Goal: Find specific page/section: Locate a particular part of the current website

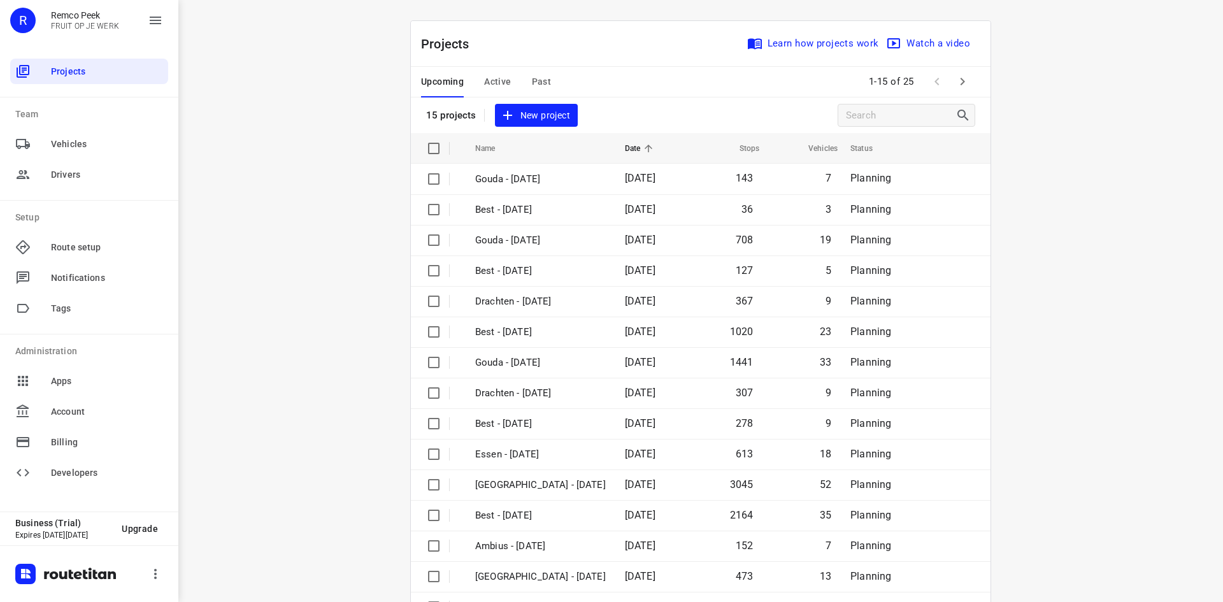
click at [503, 83] on span "Active" at bounding box center [497, 82] width 27 height 16
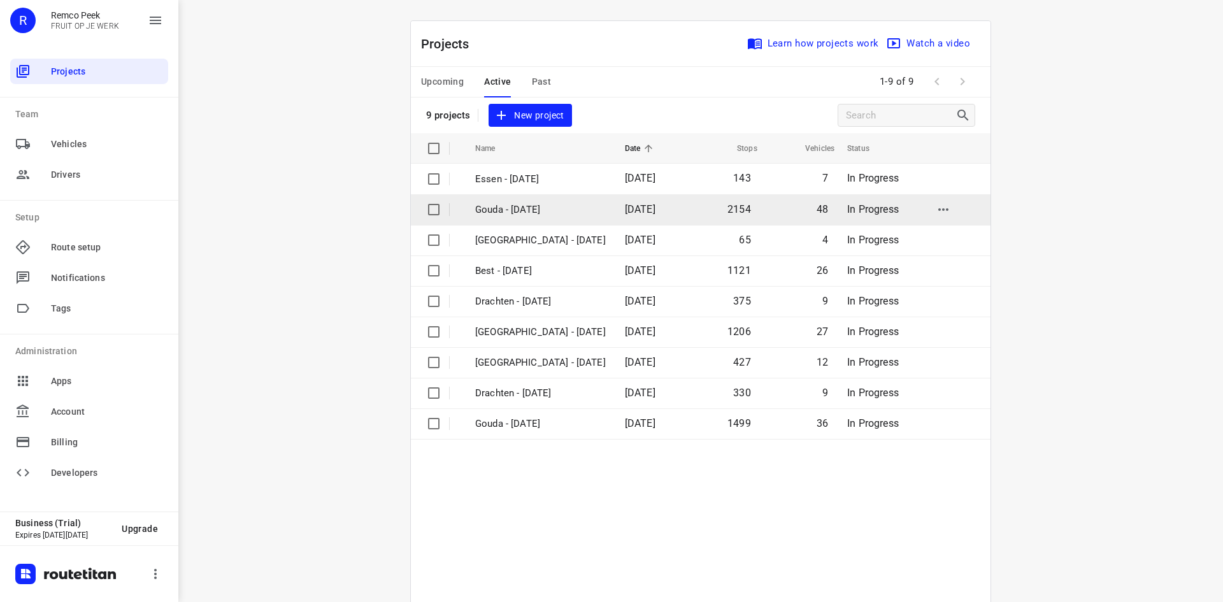
click at [535, 213] on p "Gouda - [DATE]" at bounding box center [540, 210] width 131 height 15
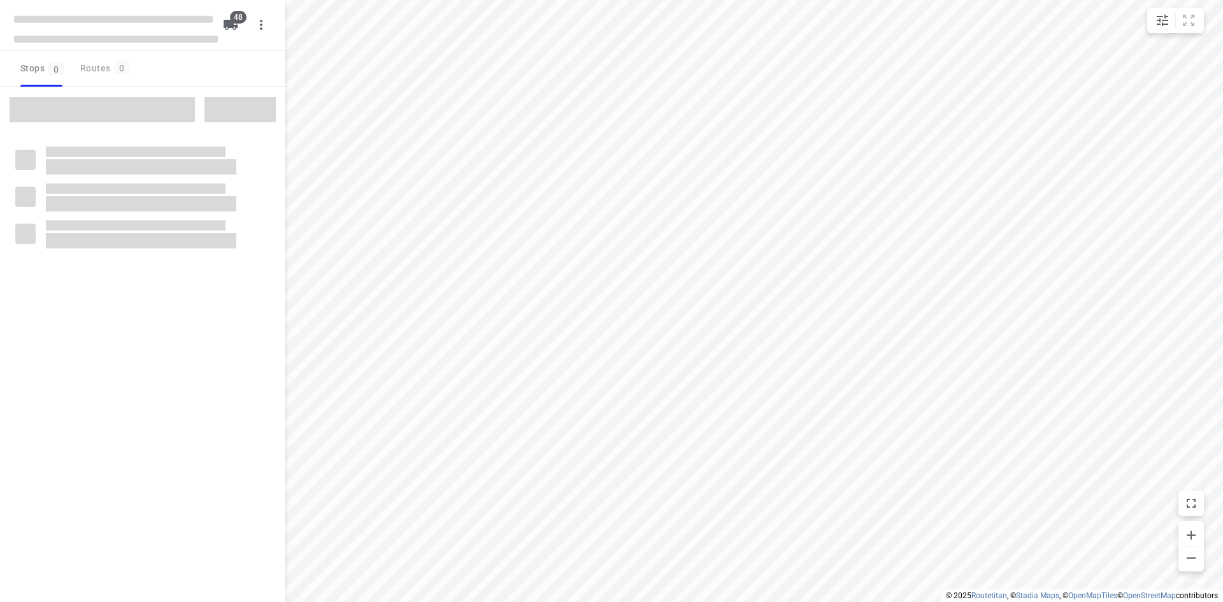
checkbox input "true"
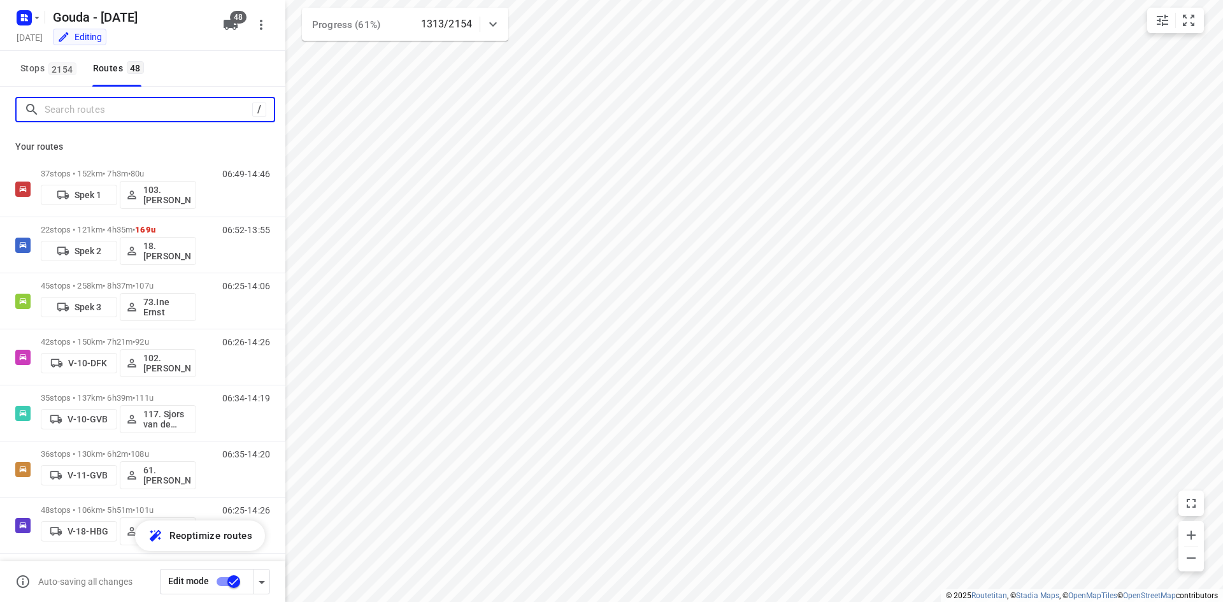
click at [164, 114] on input "Search routes" at bounding box center [149, 110] width 208 height 20
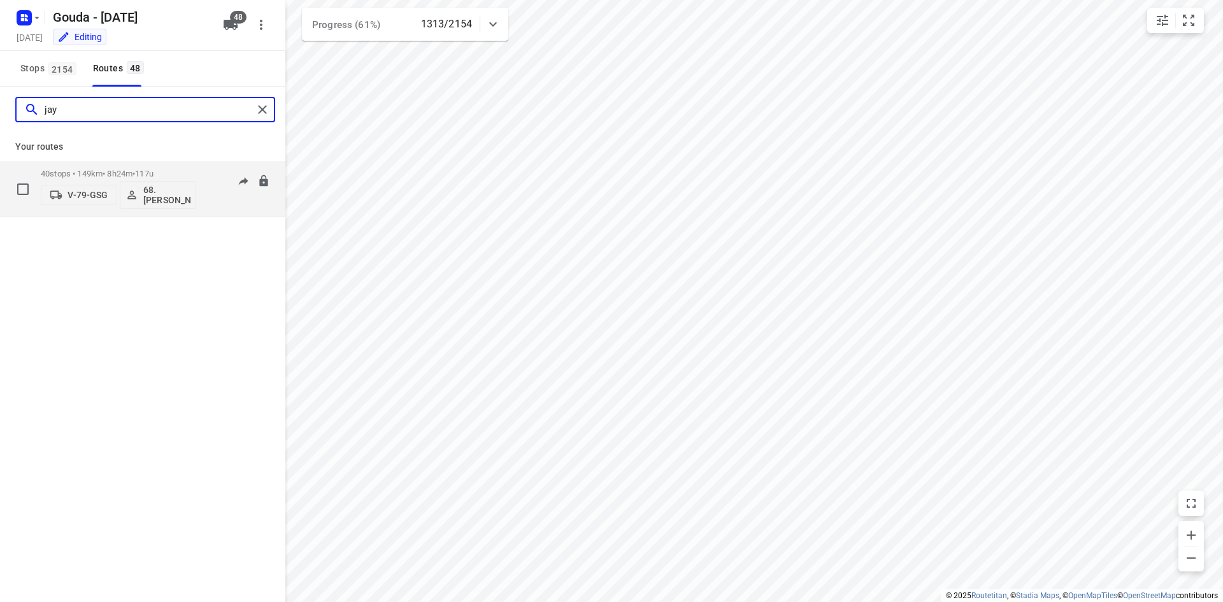
type input "jay"
click at [178, 173] on p "40 stops • 149km • 8h24m • 117u" at bounding box center [118, 174] width 155 height 10
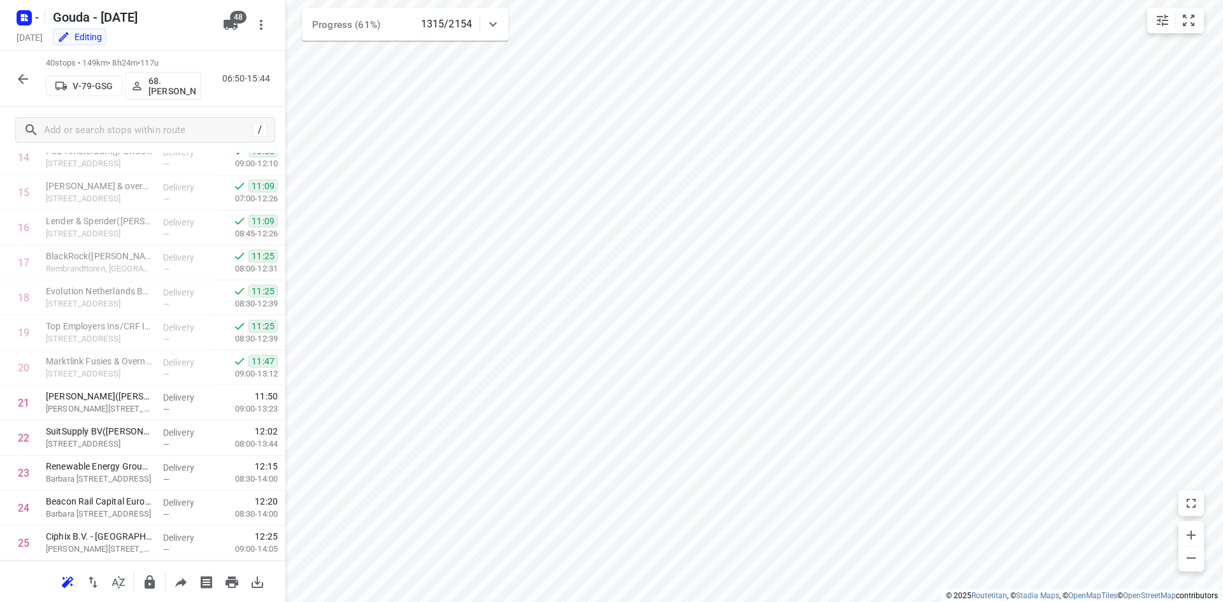
scroll to position [537, 0]
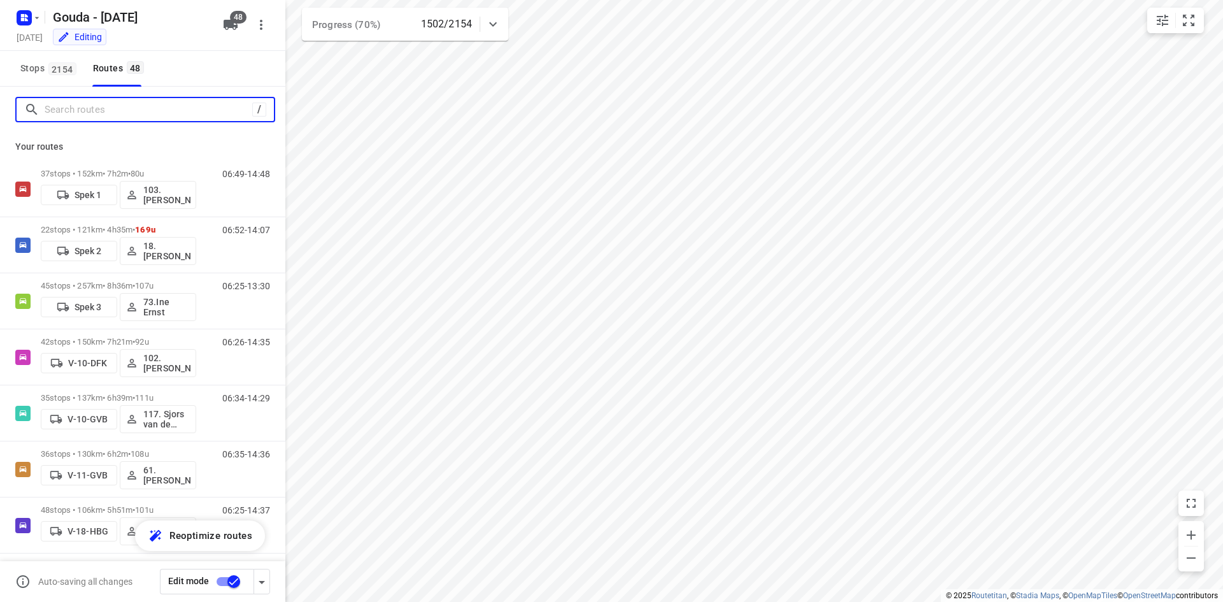
click at [176, 108] on input "Search routes" at bounding box center [149, 110] width 208 height 20
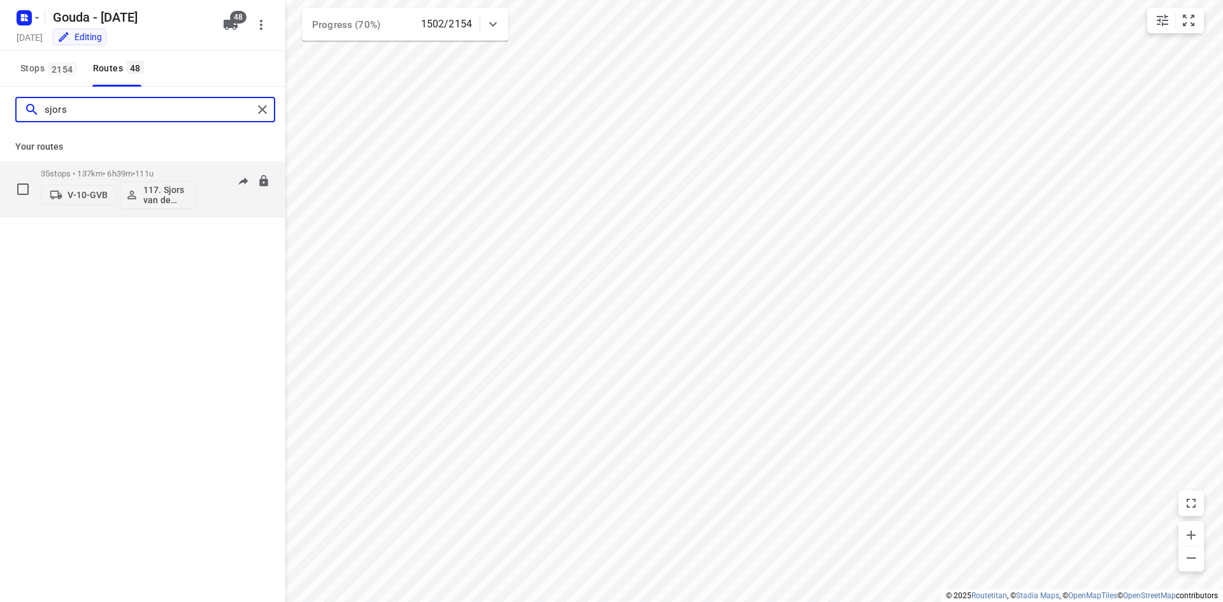
type input "sjors"
click at [150, 164] on div "35 stops • 137km • 6h39m • 111u V-10-GVB 117. Sjors van de Brande" at bounding box center [118, 188] width 155 height 53
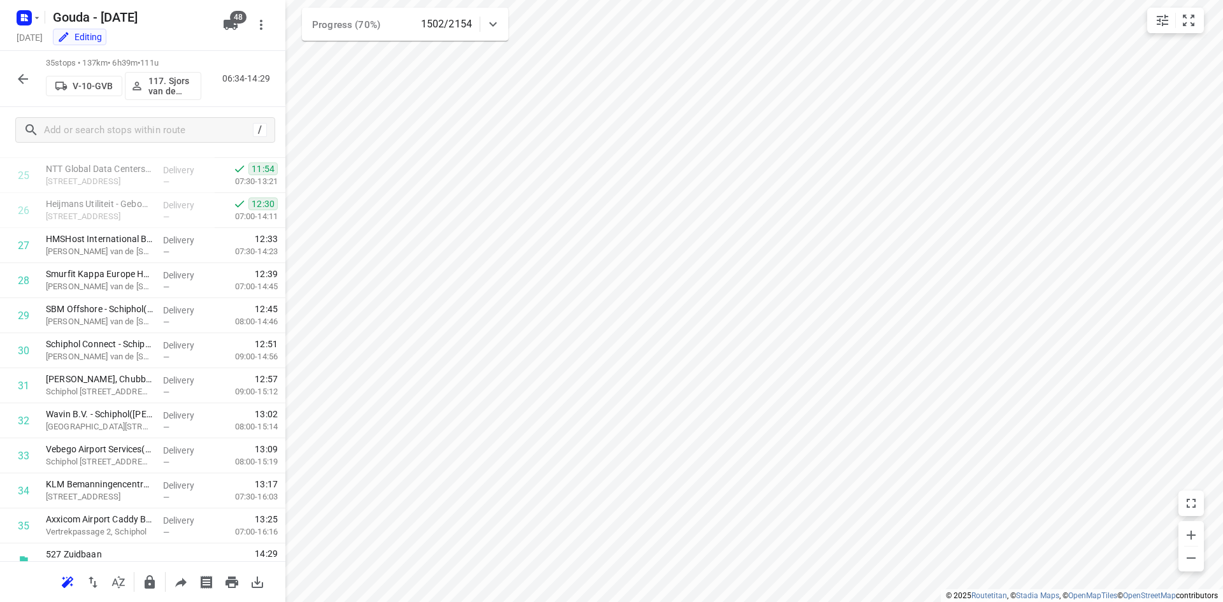
scroll to position [917, 0]
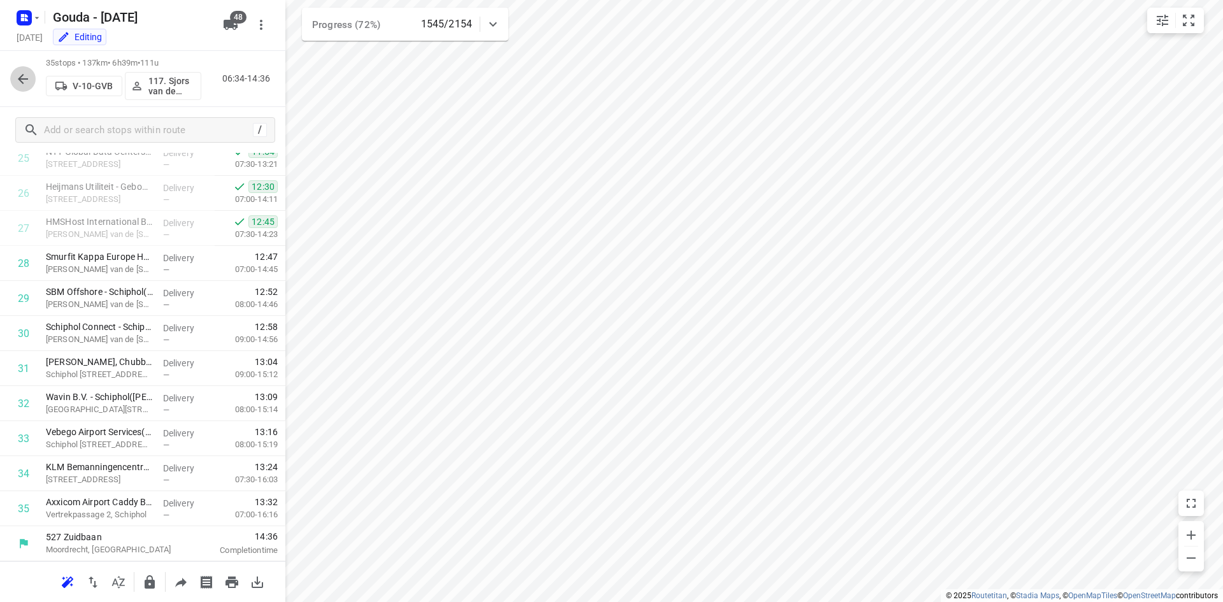
click at [25, 70] on button "button" at bounding box center [22, 78] width 25 height 25
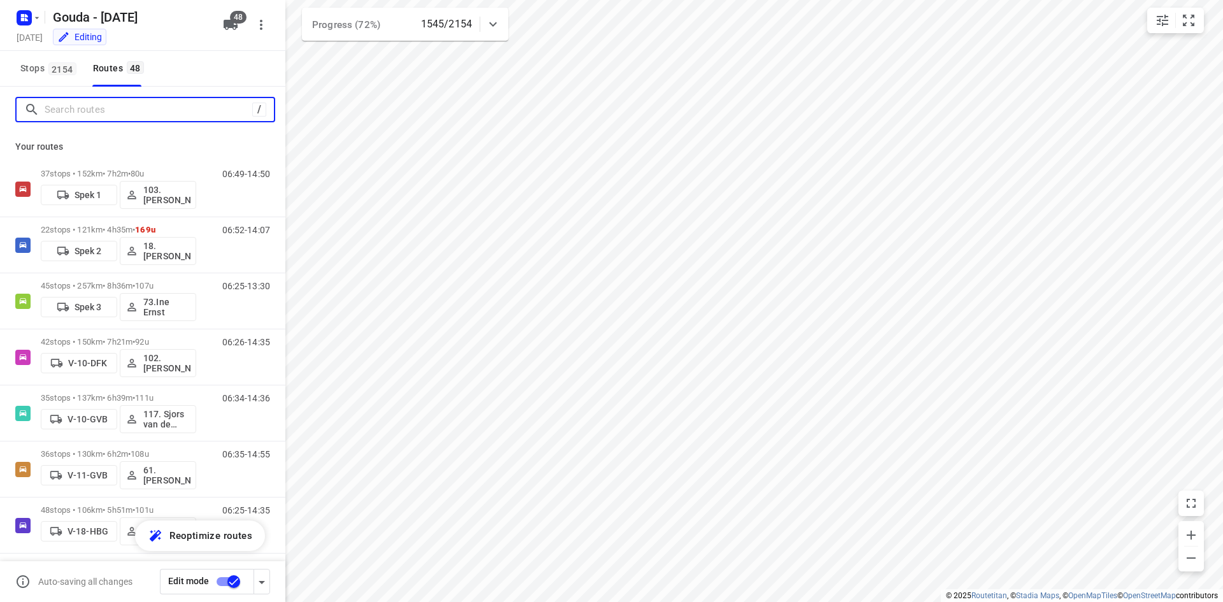
click at [108, 113] on input "Search routes" at bounding box center [149, 110] width 208 height 20
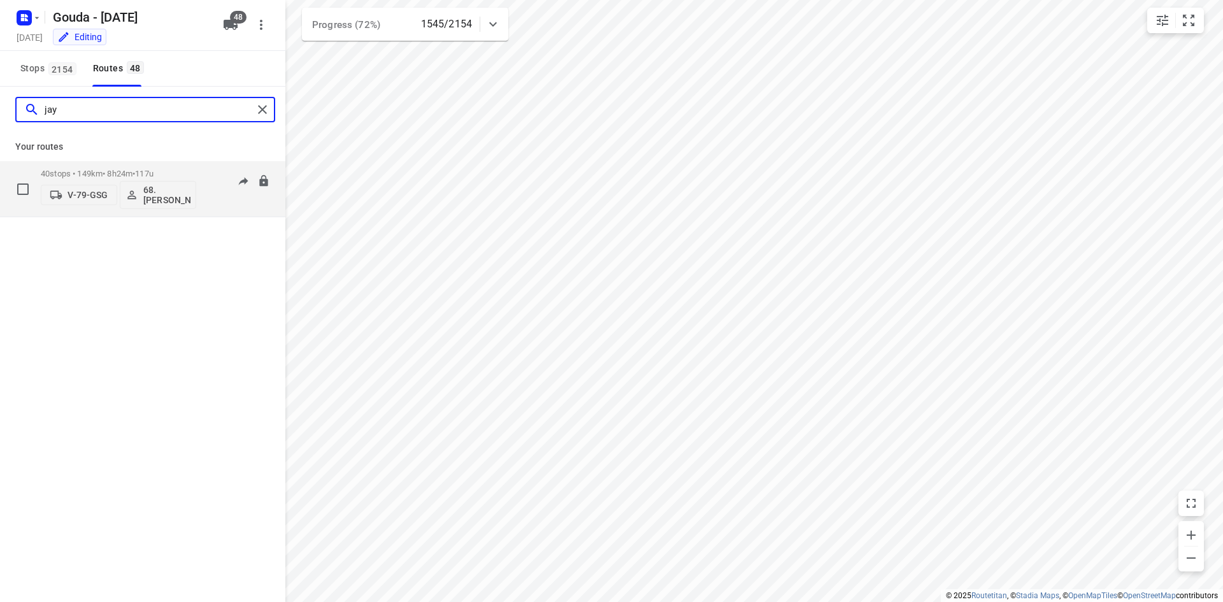
type input "jay"
click at [112, 178] on p "40 stops • 149km • 8h24m • 117u" at bounding box center [118, 174] width 155 height 10
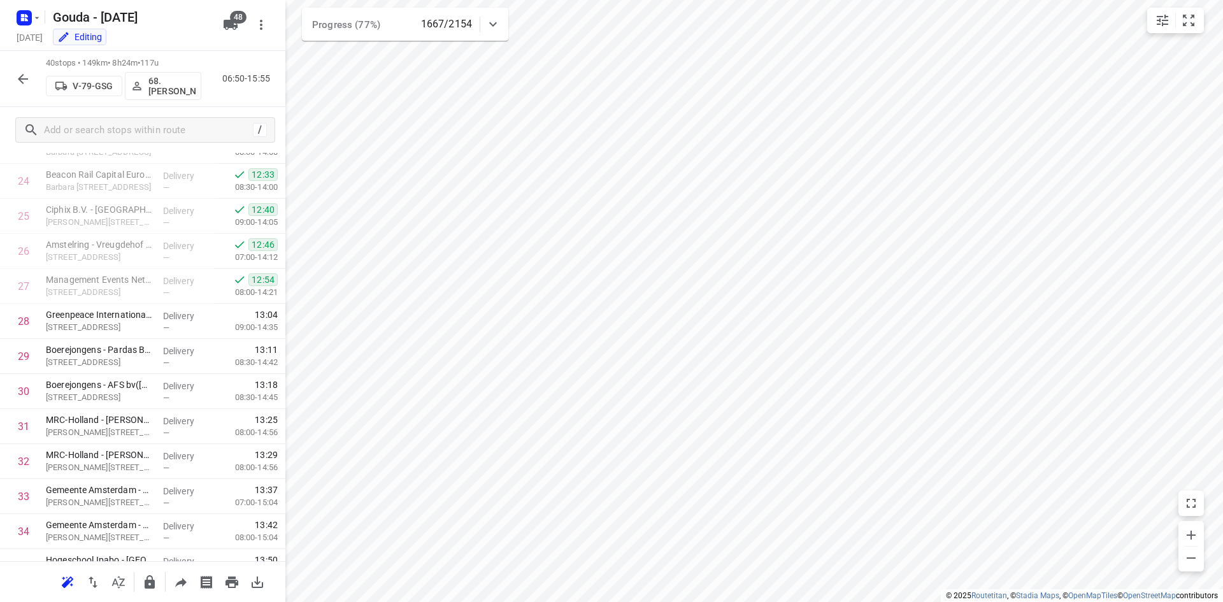
scroll to position [1092, 0]
